Goal: Task Accomplishment & Management: Manage account settings

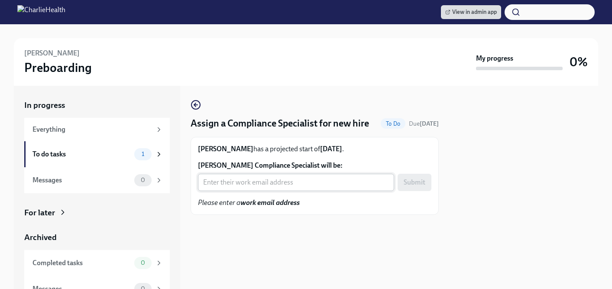
click at [285, 191] on input "Rachel Robison's Compliance Specialist will be:" at bounding box center [296, 182] width 196 height 17
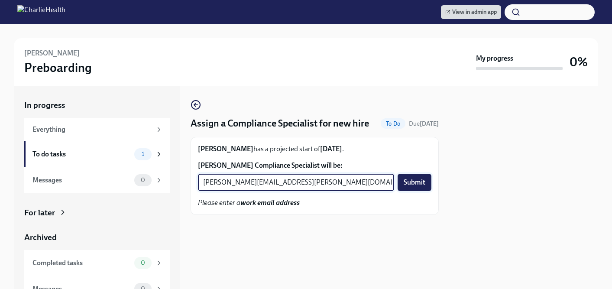
type input "chelsey.mendoza@charliehealth.com"
click at [415, 187] on span "Submit" at bounding box center [415, 182] width 22 height 9
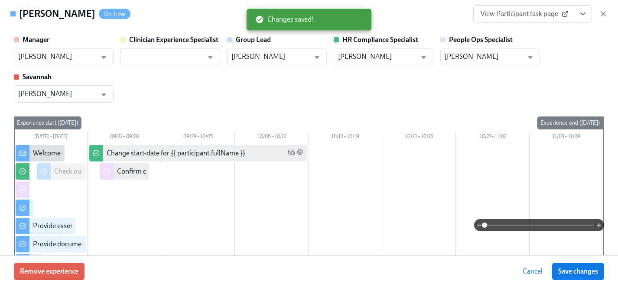
scroll to position [942, 0]
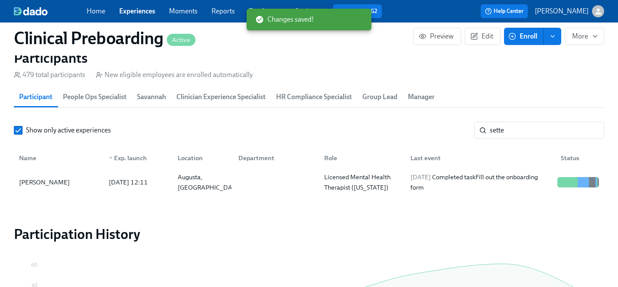
scroll to position [0, 10632]
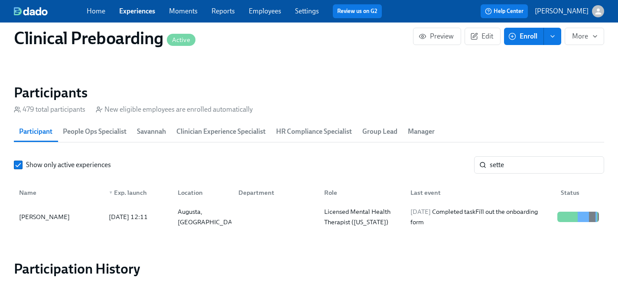
click at [133, 11] on link "Experiences" at bounding box center [137, 11] width 36 height 8
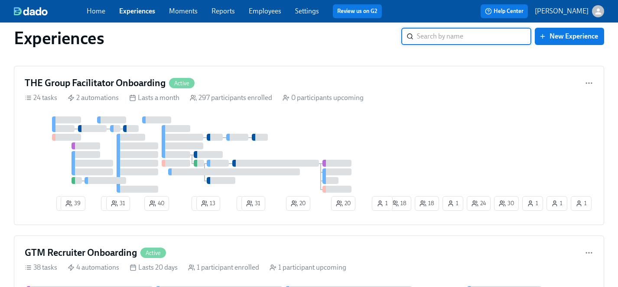
scroll to position [1222, 0]
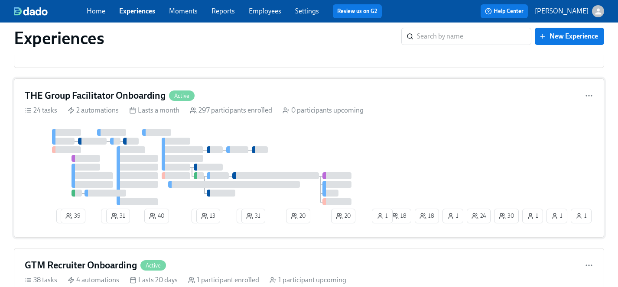
click at [373, 158] on div at bounding box center [205, 167] width 361 height 76
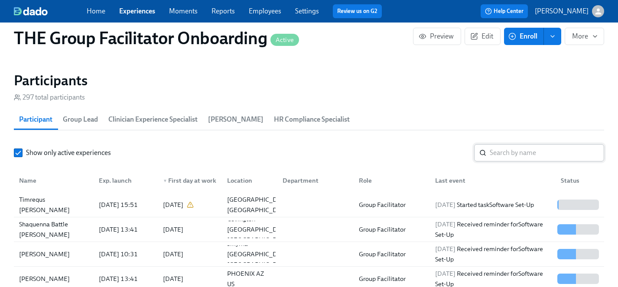
scroll to position [753, 0]
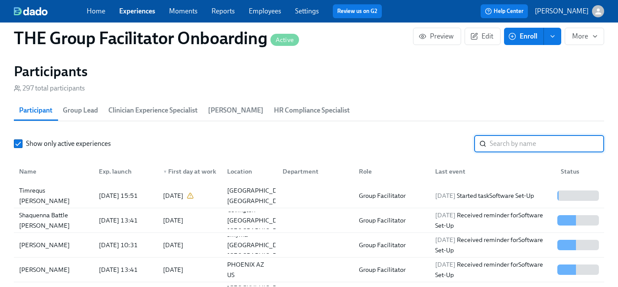
click at [507, 149] on input "search" at bounding box center [547, 143] width 114 height 17
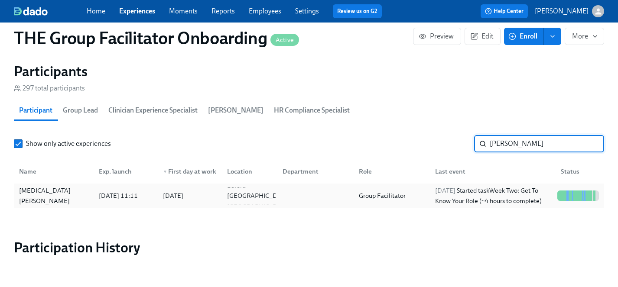
type input "kadian"
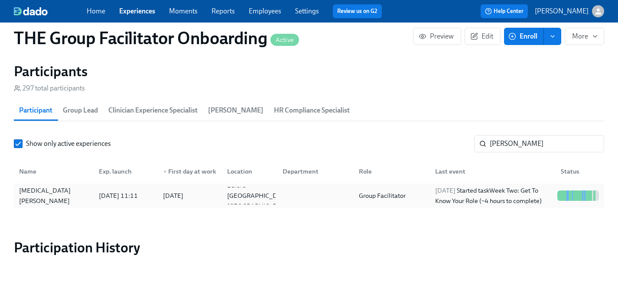
click at [26, 197] on div "Kadian Simpson" at bounding box center [54, 195] width 76 height 21
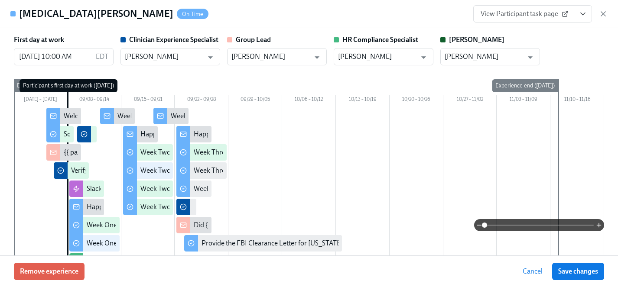
click at [528, 15] on span "View Participant task page" at bounding box center [524, 14] width 86 height 9
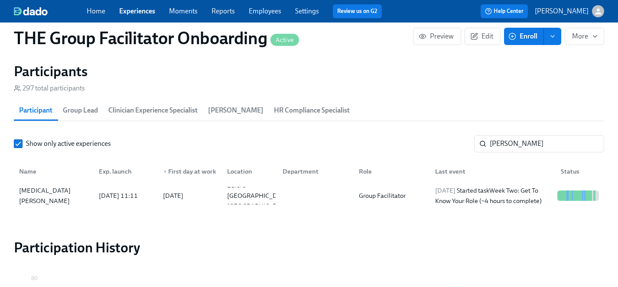
click at [134, 9] on link "Experiences" at bounding box center [137, 11] width 36 height 8
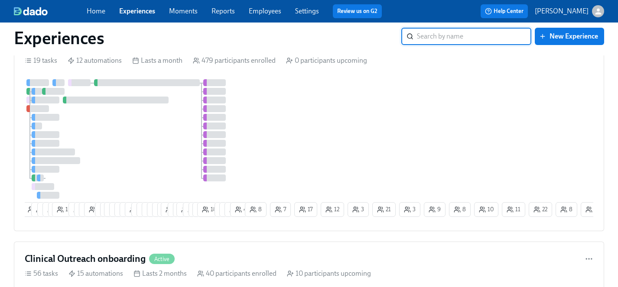
scroll to position [365, 0]
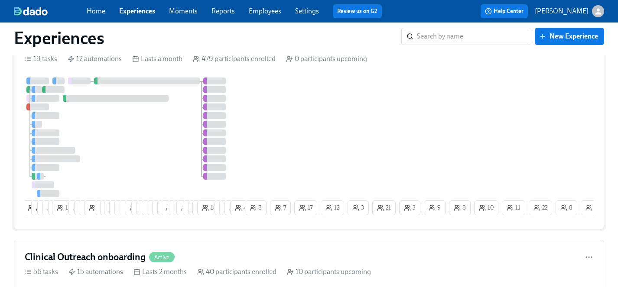
click at [157, 141] on div at bounding box center [134, 138] width 218 height 120
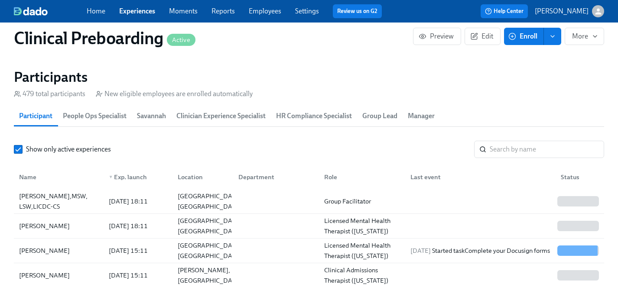
scroll to position [961, 0]
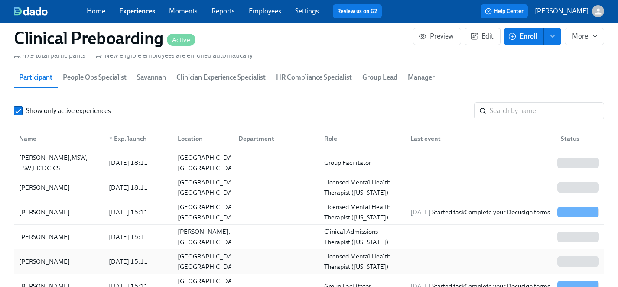
click at [42, 262] on div "Nour Bizri" at bounding box center [45, 262] width 58 height 10
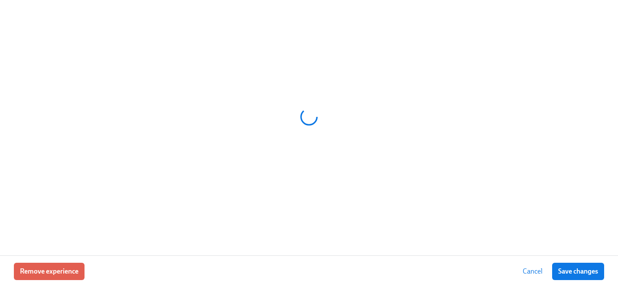
click at [34, 262] on div "Remove experience Cancel Save changes" at bounding box center [309, 272] width 618 height 32
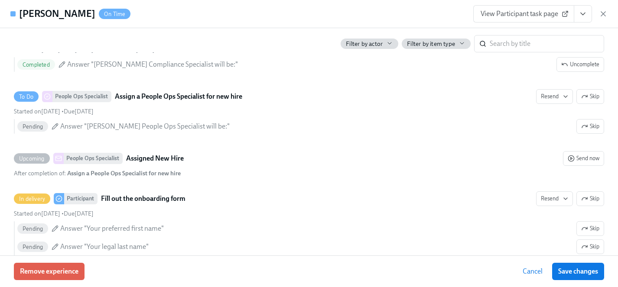
scroll to position [550, 0]
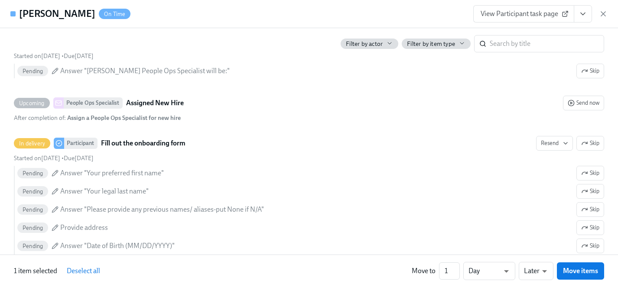
scroll to position [1610, 0]
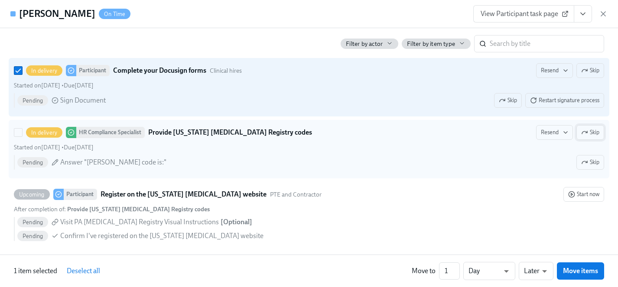
click at [586, 131] on icon "button" at bounding box center [586, 132] width 2 height 2
click at [17, 68] on input "In delivery Participant Complete your Docusign forms Clinical hires Resend Skip…" at bounding box center [18, 71] width 8 height 8
checkbox input "false"
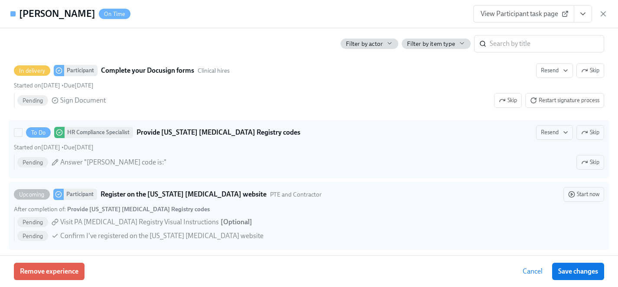
click at [590, 134] on span "Skip" at bounding box center [590, 132] width 18 height 9
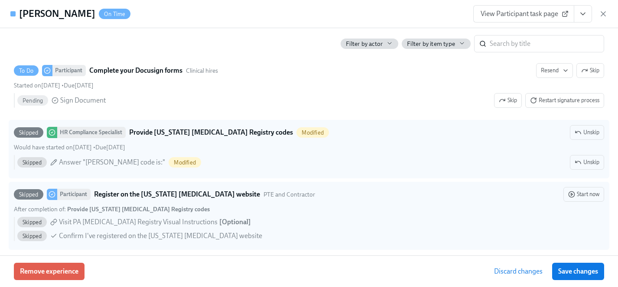
click at [584, 271] on span "Save changes" at bounding box center [578, 271] width 40 height 9
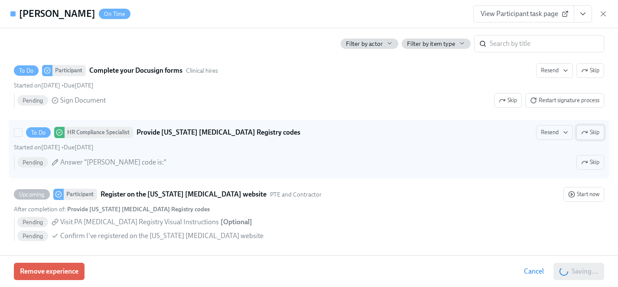
click at [588, 130] on span "Skip" at bounding box center [590, 132] width 18 height 9
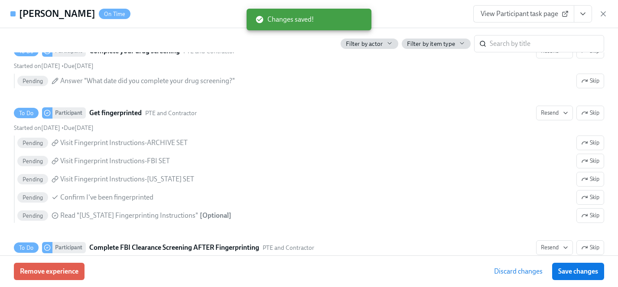
scroll to position [1307, 0]
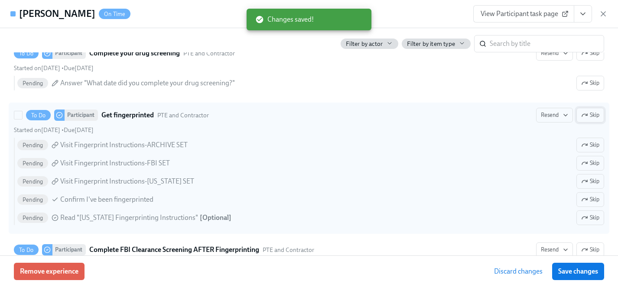
click at [592, 115] on span "Skip" at bounding box center [590, 115] width 18 height 9
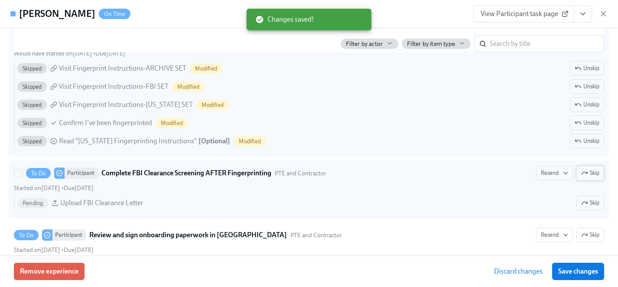
scroll to position [1385, 0]
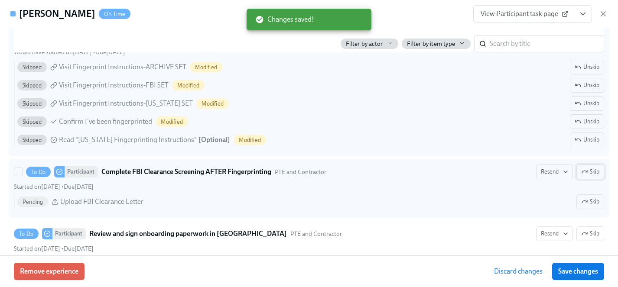
click at [592, 173] on span "Skip" at bounding box center [590, 172] width 18 height 9
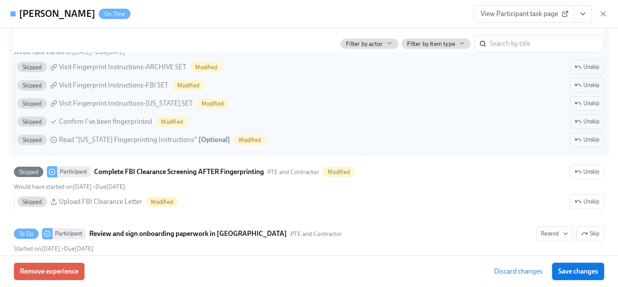
click at [588, 272] on span "Save changes" at bounding box center [578, 271] width 40 height 9
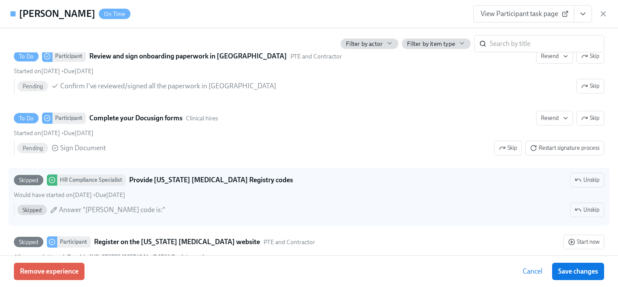
scroll to position [1545, 0]
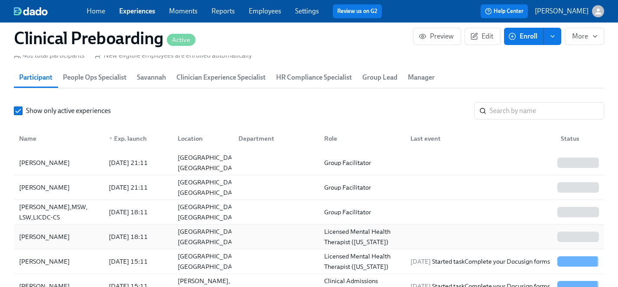
click at [44, 237] on div "Myisha Wallace" at bounding box center [45, 237] width 58 height 10
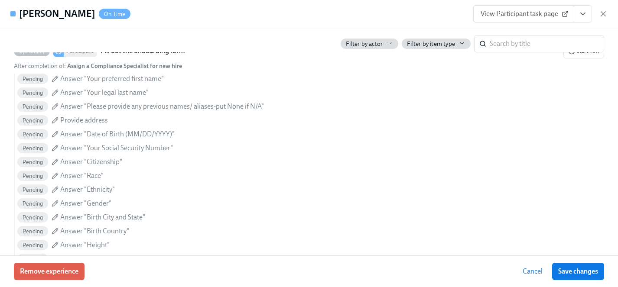
scroll to position [504, 0]
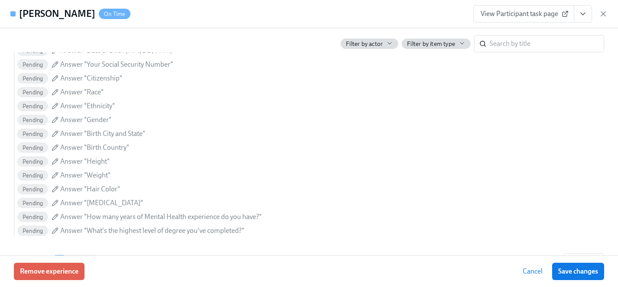
type input "Tyler Pieper"
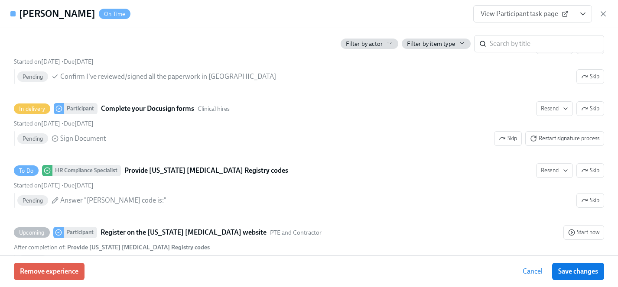
scroll to position [1608, 0]
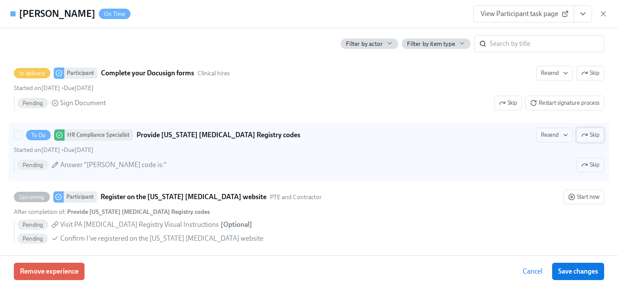
click at [592, 135] on span "Skip" at bounding box center [590, 135] width 18 height 9
click at [595, 136] on span "Skip" at bounding box center [590, 135] width 18 height 9
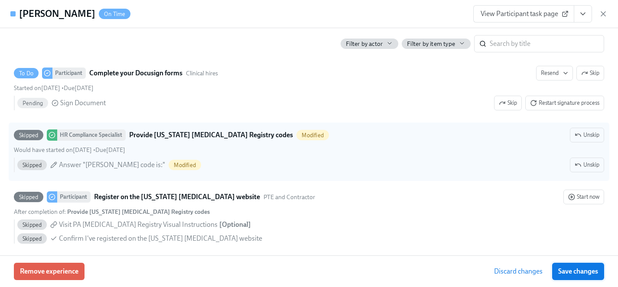
click at [579, 270] on span "Save changes" at bounding box center [578, 271] width 40 height 9
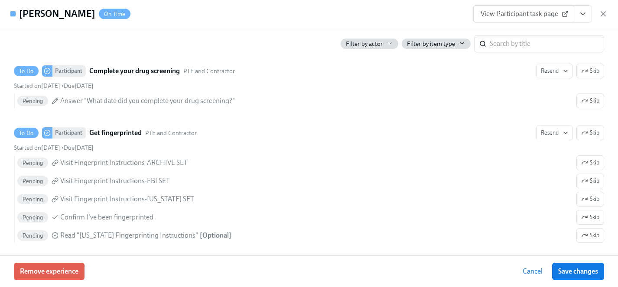
scroll to position [1287, 0]
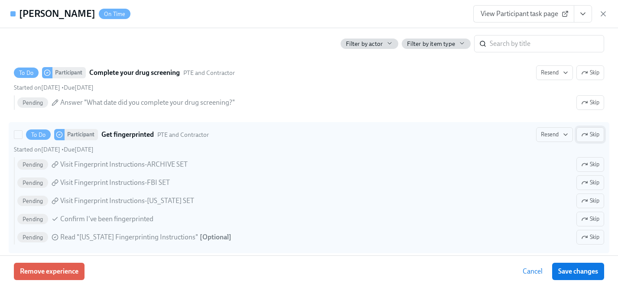
click at [590, 135] on span "Skip" at bounding box center [590, 134] width 18 height 9
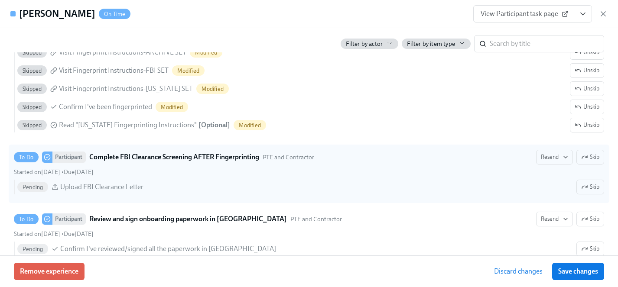
scroll to position [1408, 0]
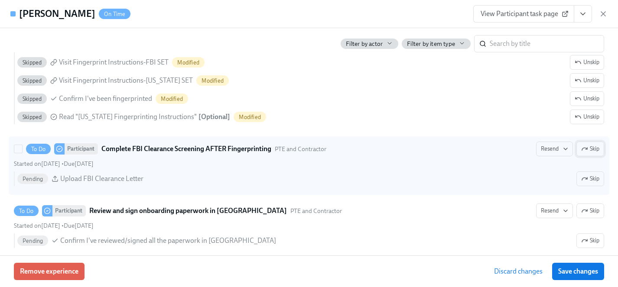
click at [590, 149] on span "Skip" at bounding box center [590, 149] width 18 height 9
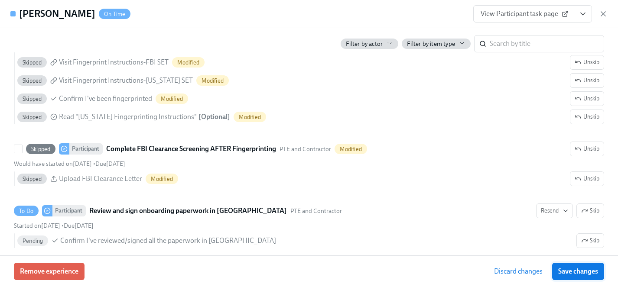
click at [582, 274] on span "Save changes" at bounding box center [578, 271] width 40 height 9
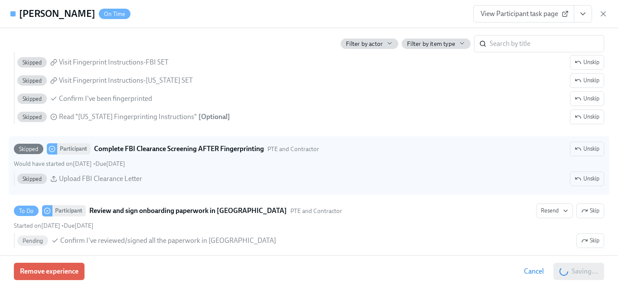
scroll to position [1332, 0]
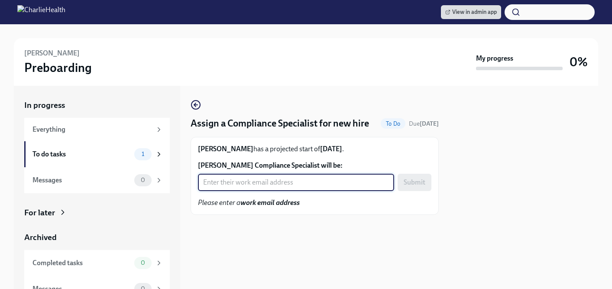
click at [231, 191] on input "[PERSON_NAME] Compliance Specialist will be:" at bounding box center [296, 182] width 196 height 17
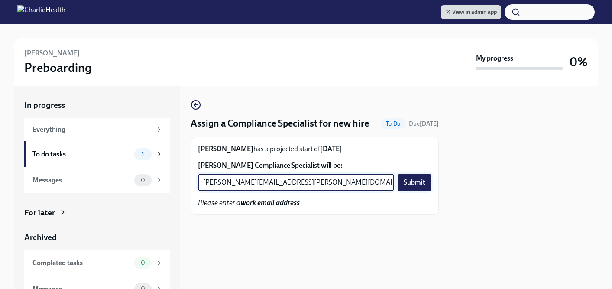
type input "[PERSON_NAME][EMAIL_ADDRESS][PERSON_NAME][DOMAIN_NAME]"
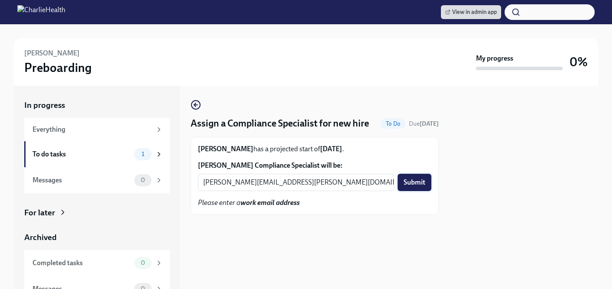
click at [407, 187] on span "Submit" at bounding box center [415, 182] width 22 height 9
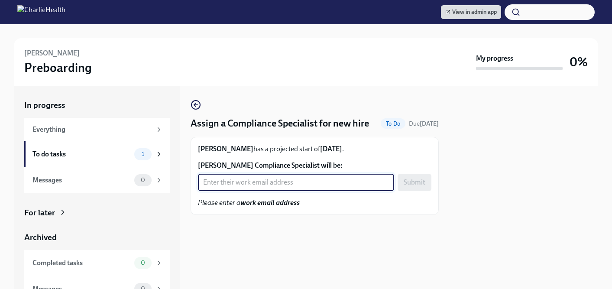
click at [254, 191] on input "[PERSON_NAME] Compliance Specialist will be:" at bounding box center [296, 182] width 196 height 17
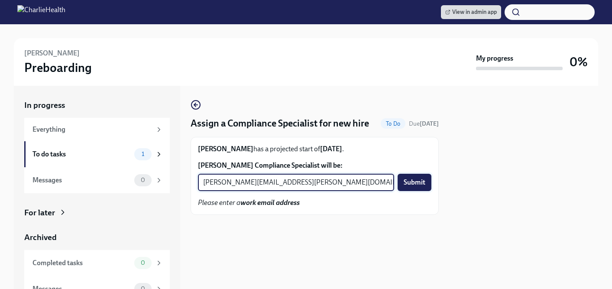
type input "[PERSON_NAME][EMAIL_ADDRESS][PERSON_NAME][DOMAIN_NAME]"
click at [417, 187] on span "Submit" at bounding box center [415, 182] width 22 height 9
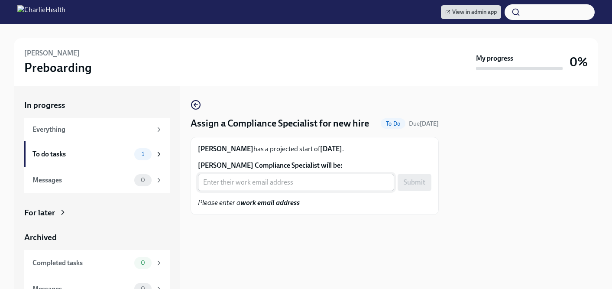
click at [247, 191] on input "[PERSON_NAME] Compliance Specialist will be:" at bounding box center [296, 182] width 196 height 17
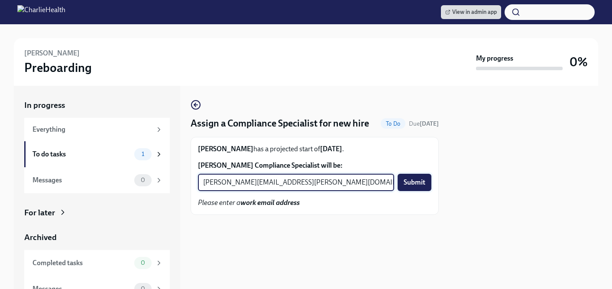
type input "tyler.pieper@charliehealth.com"
click at [409, 187] on span "Submit" at bounding box center [415, 182] width 22 height 9
